Goal: Contribute content

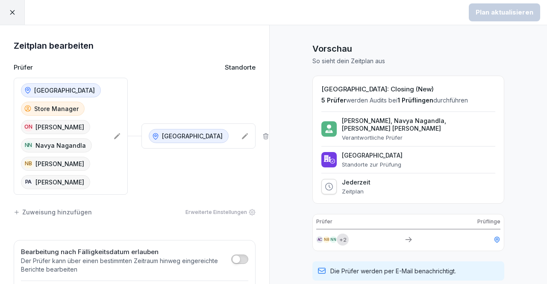
scroll to position [15, 0]
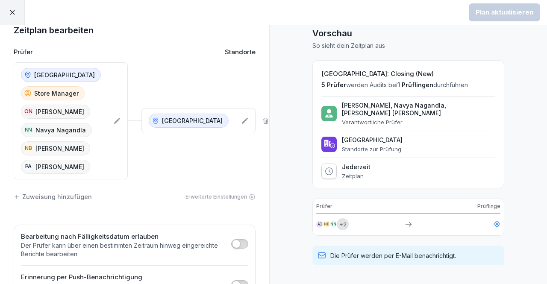
click at [270, 111] on div "Vorschau So sieht dein Zeitplan aus [GEOGRAPHIC_DATA]: Closing (New) 5 Prüfer w…" at bounding box center [408, 210] width 278 height 400
click at [270, 101] on div "Vorschau So sieht dein Zeitplan aus [GEOGRAPHIC_DATA]: Closing (New) 5 Prüfer w…" at bounding box center [408, 210] width 278 height 400
click at [15, 8] on div at bounding box center [12, 12] width 25 height 25
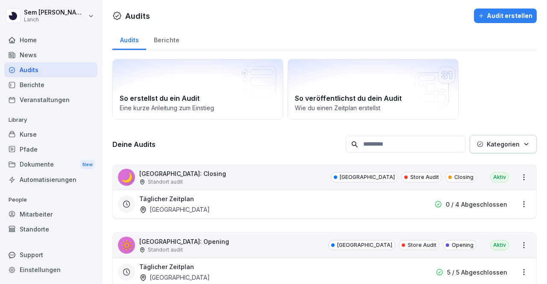
click at [54, 132] on div "Kurse" at bounding box center [50, 134] width 93 height 15
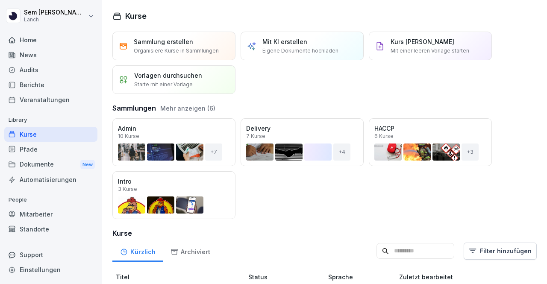
click at [0, 0] on div "Öffnen" at bounding box center [0, 0] width 0 height 0
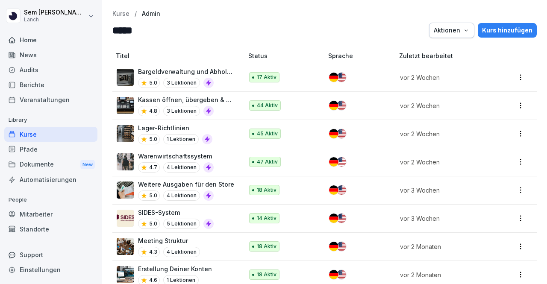
click at [125, 14] on p "Kurse" at bounding box center [120, 13] width 17 height 7
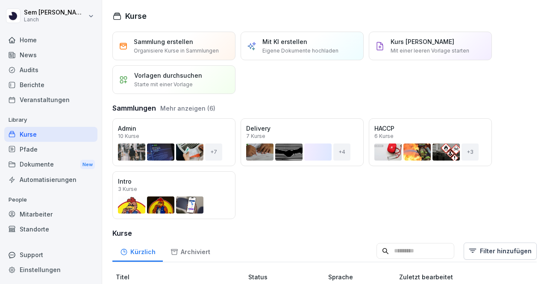
click at [0, 0] on div "Öffnen" at bounding box center [0, 0] width 0 height 0
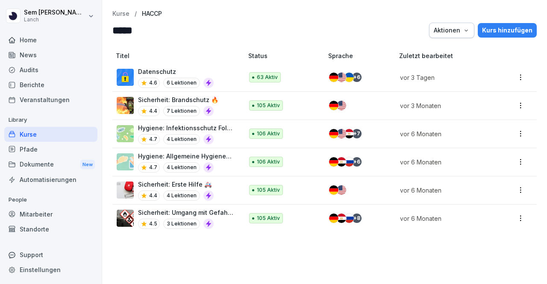
click at [172, 68] on p "Datenschutz" at bounding box center [176, 71] width 76 height 9
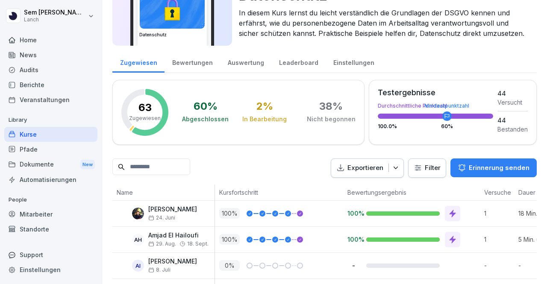
scroll to position [47, 0]
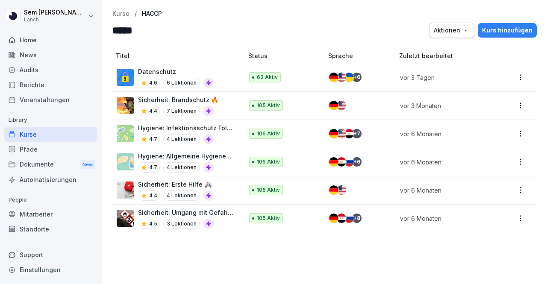
click at [129, 15] on p "Kurse" at bounding box center [120, 13] width 17 height 7
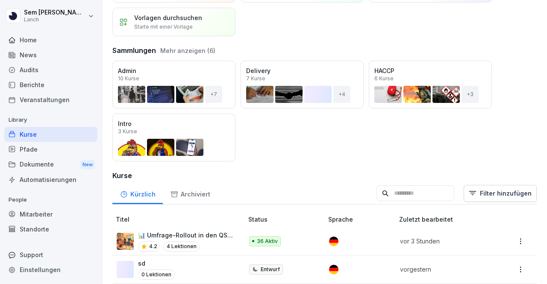
scroll to position [58, 0]
click at [0, 0] on div "Öffnen" at bounding box center [0, 0] width 0 height 0
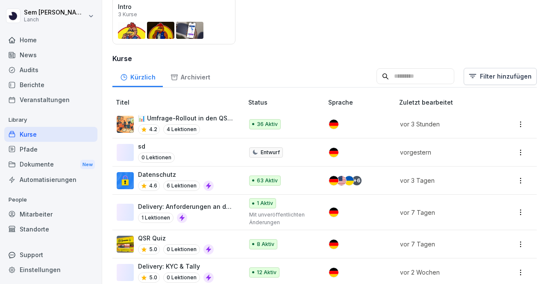
scroll to position [173, 0]
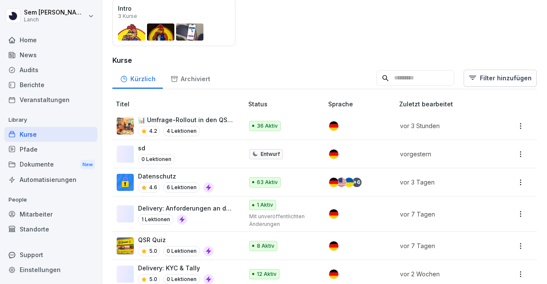
click at [401, 78] on input at bounding box center [415, 78] width 78 height 16
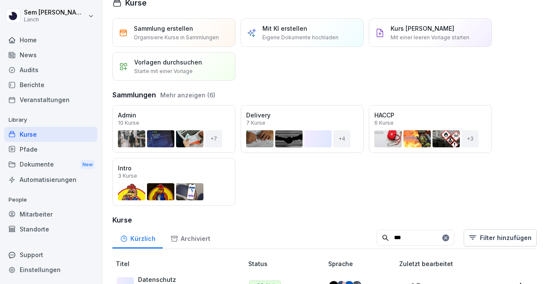
scroll to position [41, 0]
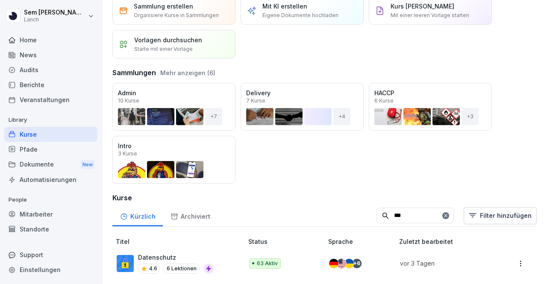
type input "***"
click at [191, 253] on p "Datenschutz" at bounding box center [176, 257] width 76 height 9
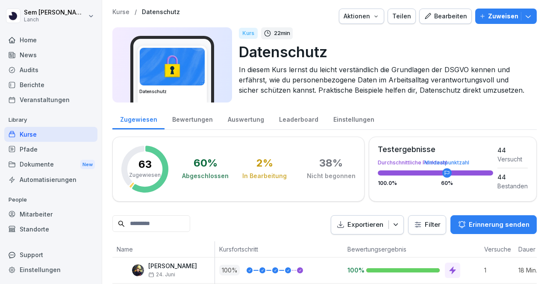
click at [443, 14] on div "Bearbeiten" at bounding box center [445, 16] width 43 height 9
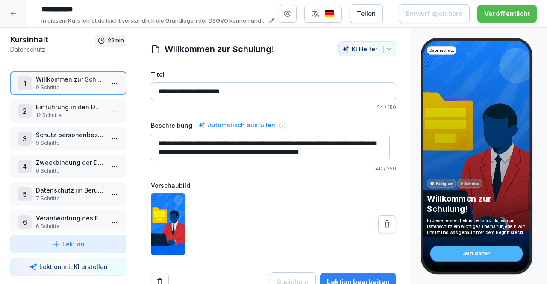
scroll to position [42, 0]
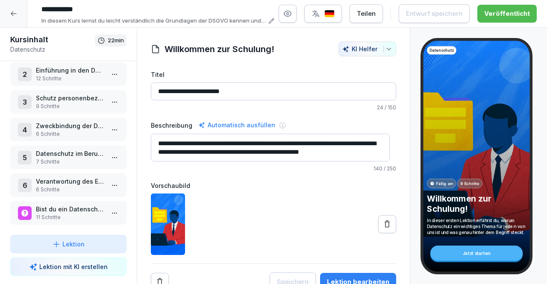
click at [64, 158] on p "7 Schritte" at bounding box center [70, 162] width 68 height 8
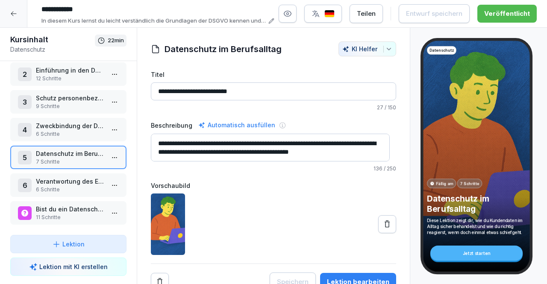
scroll to position [12, 0]
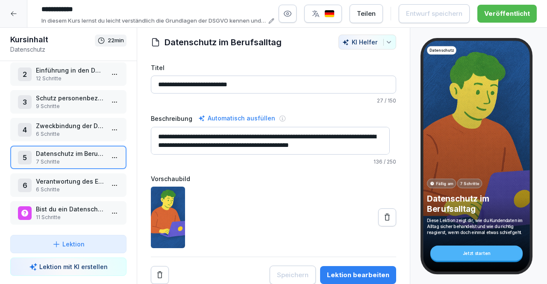
click at [310, 50] on div "**********" at bounding box center [273, 160] width 245 height 250
click at [247, 194] on div at bounding box center [273, 218] width 245 height 62
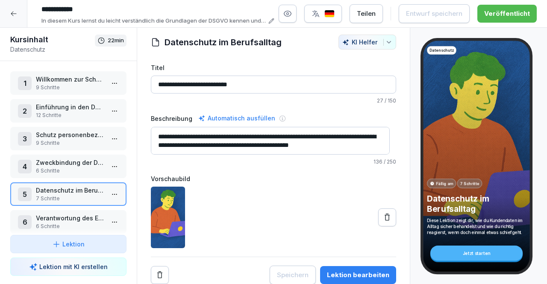
click at [65, 112] on p "12 Schritte" at bounding box center [70, 116] width 68 height 8
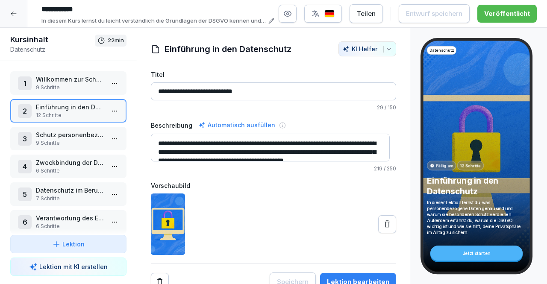
scroll to position [12, 0]
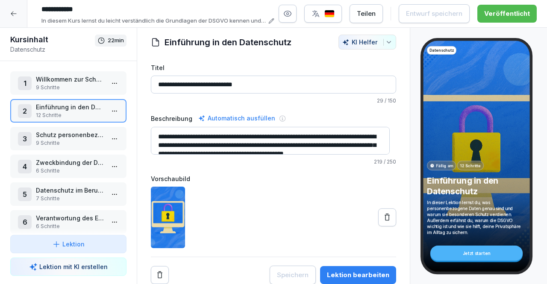
click at [358, 266] on button "Lektion bearbeiten" at bounding box center [358, 275] width 76 height 18
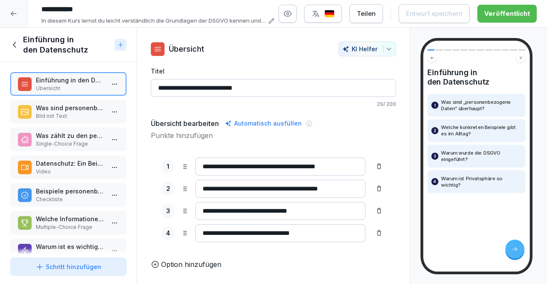
click at [59, 123] on div "Einführung in den Datenschutz Übersicht Was sind personenbezogene Daten? Bild m…" at bounding box center [68, 158] width 137 height 192
click at [62, 119] on p "Bild mit Text" at bounding box center [70, 116] width 68 height 8
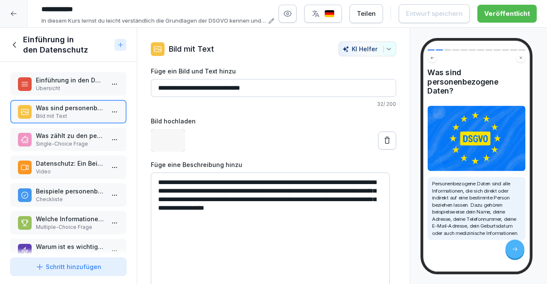
click at [65, 139] on p "Was zählt zu den personenbezogenen Daten?" at bounding box center [70, 135] width 68 height 9
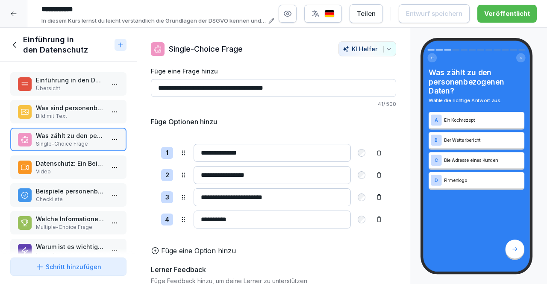
click at [76, 161] on p "Datenschutz: Ein Beispiel aus dem Alltag" at bounding box center [70, 163] width 68 height 9
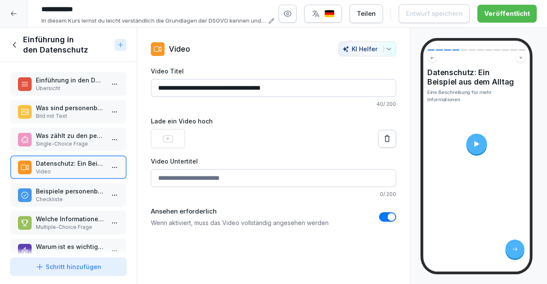
scroll to position [38, 0]
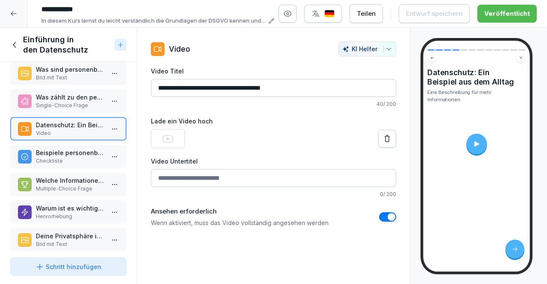
click at [379, 214] on button "button" at bounding box center [387, 216] width 17 height 9
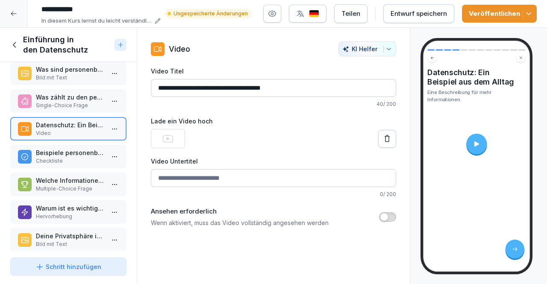
click at [442, 15] on div "Entwurf speichern" at bounding box center [419, 13] width 56 height 9
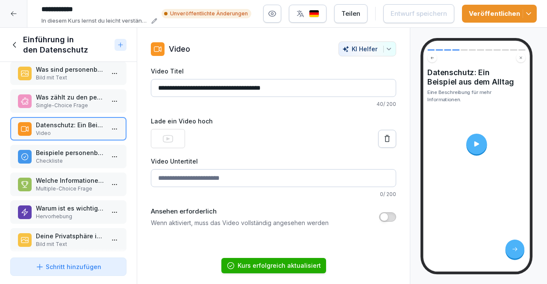
click at [492, 15] on div "Veröffentlichen" at bounding box center [499, 13] width 61 height 9
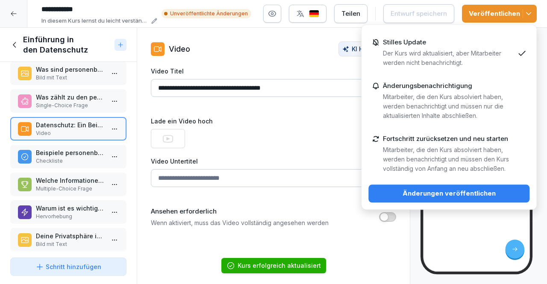
click at [433, 193] on div "Änderungen veröffentlichen" at bounding box center [448, 193] width 147 height 9
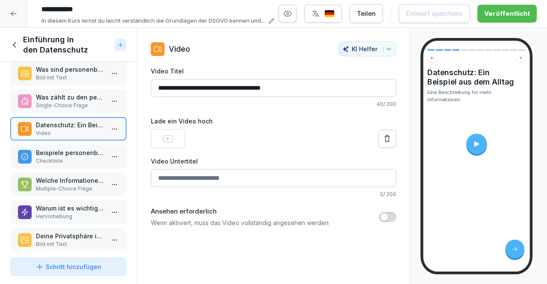
click at [274, 31] on div "**********" at bounding box center [273, 156] width 273 height 257
